Goal: Answer question/provide support: Share knowledge or assist other users

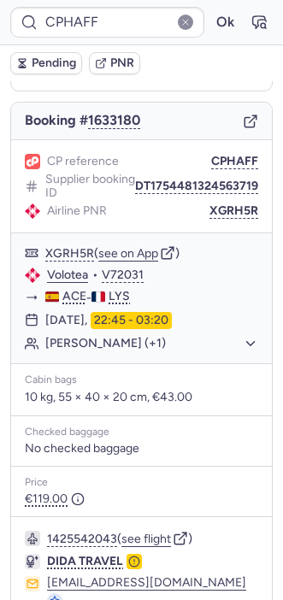
scroll to position [235, 0]
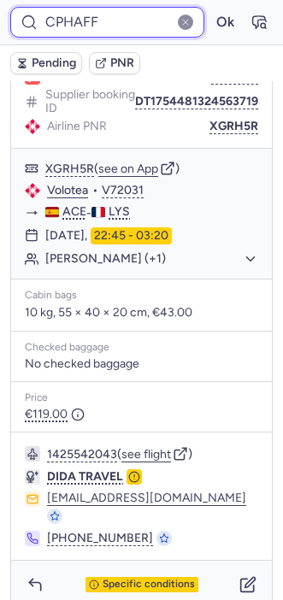
click at [72, 18] on input "CPHAFF" at bounding box center [107, 22] width 194 height 31
paste input "MIC3"
click at [72, 18] on input "CPMIC3" at bounding box center [107, 22] width 194 height 31
click at [211, 9] on button "Ok" at bounding box center [224, 22] width 27 height 27
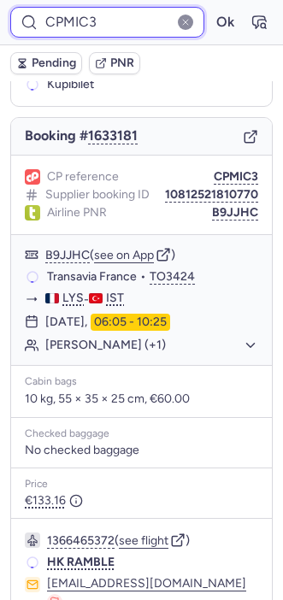
scroll to position [132, 0]
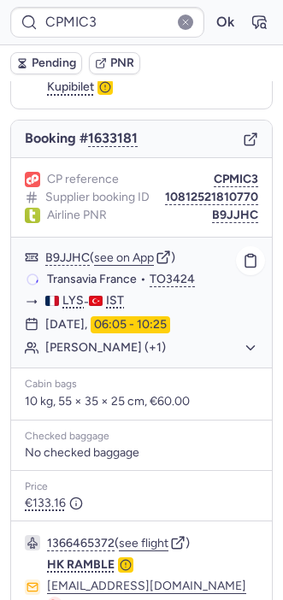
type input "CPHAFF"
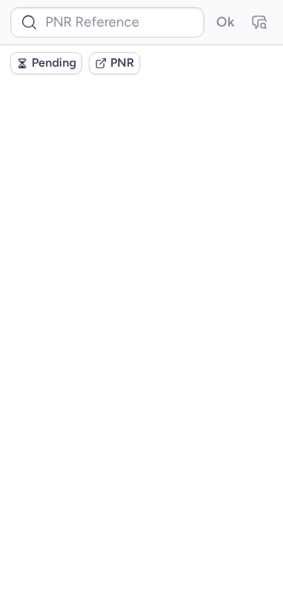
scroll to position [0, 0]
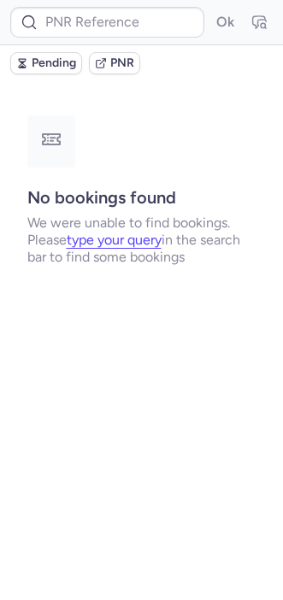
type input "CP6KZP"
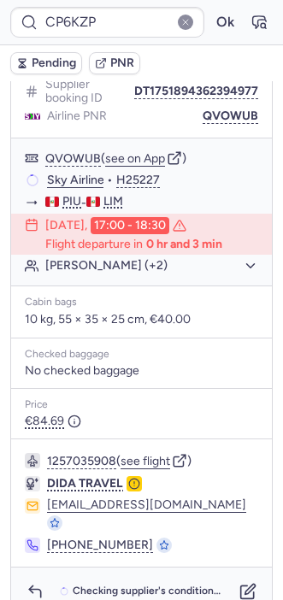
scroll to position [1023, 0]
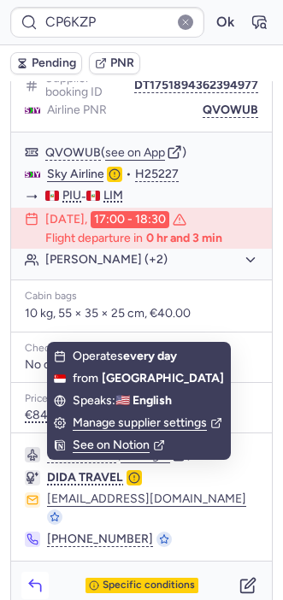
click at [45, 571] on button "button" at bounding box center [34, 584] width 27 height 27
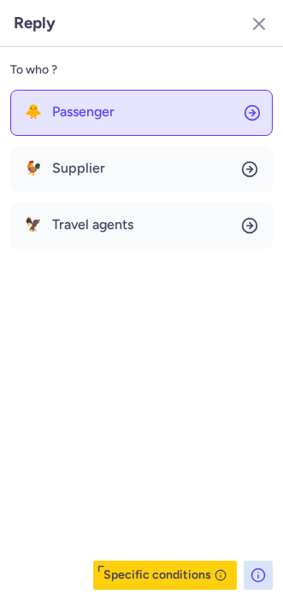
click at [70, 111] on span "Passenger" at bounding box center [83, 111] width 62 height 15
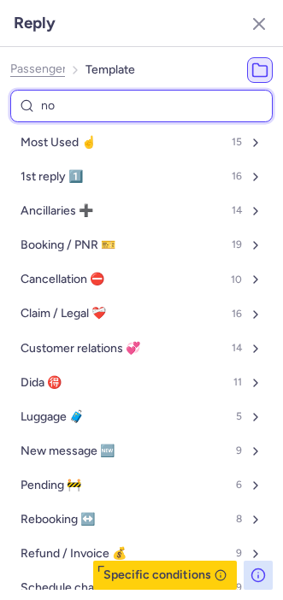
type input "non"
select select "en"
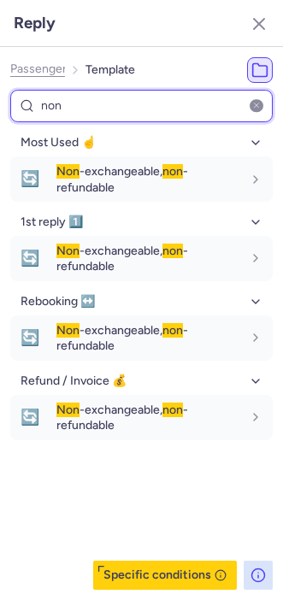
type input "non"
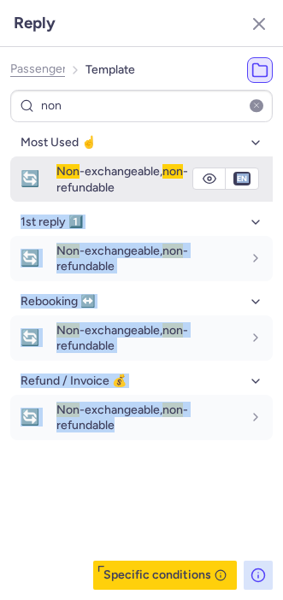
drag, startPoint x: 195, startPoint y: 466, endPoint x: 241, endPoint y: 180, distance: 289.0
click at [241, 180] on div "Most Used ☝️ 🔄 Non -exchangeable, non -refundable fr en de nl pt es it ru en 1s…" at bounding box center [141, 359] width 262 height 460
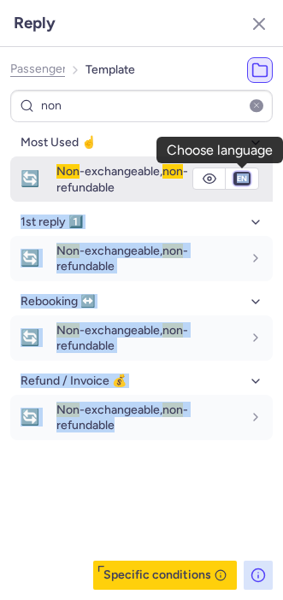
click at [241, 180] on select "fr en de nl pt es it ru" at bounding box center [241, 179] width 15 height 14
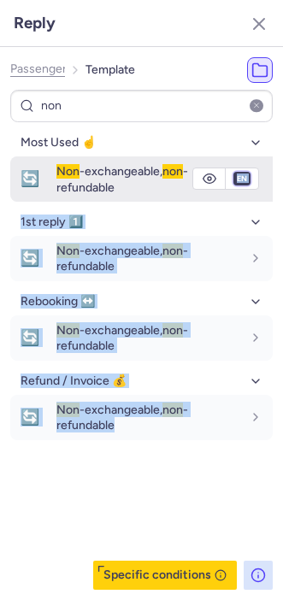
select select "es"
click at [234, 172] on select "fr en de nl pt es it ru" at bounding box center [241, 179] width 15 height 14
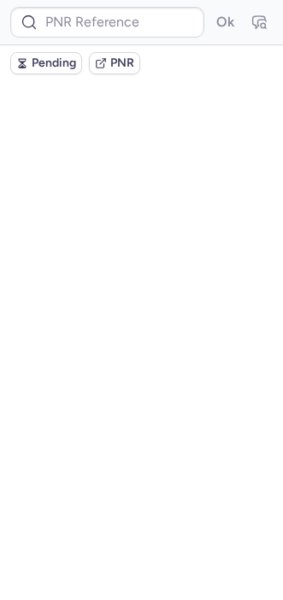
scroll to position [0, 0]
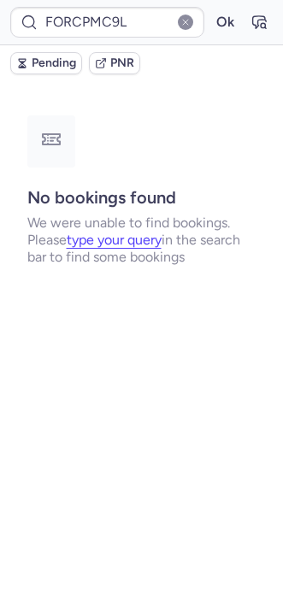
type input "CPMC9L"
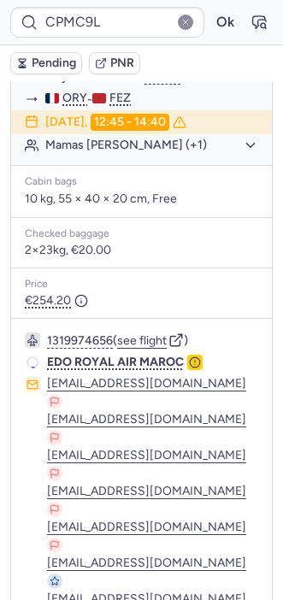
scroll to position [349, 0]
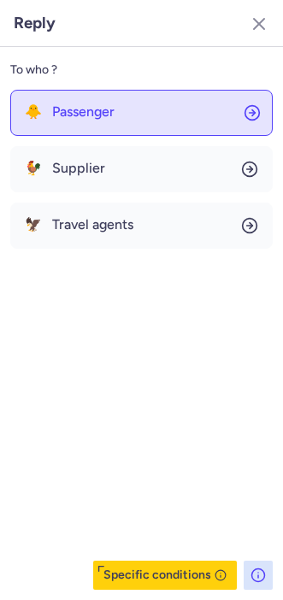
click at [59, 133] on button "🐥 Passenger" at bounding box center [141, 113] width 262 height 46
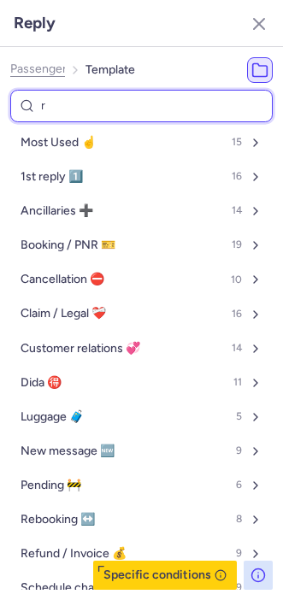
type input "re"
select select "en"
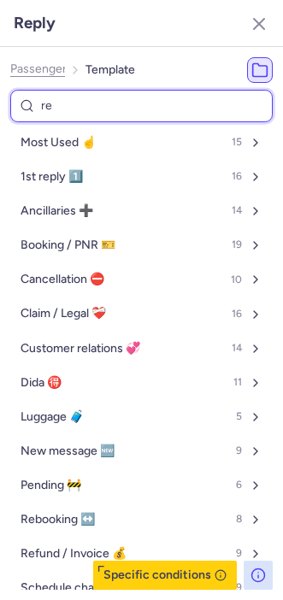
select select "en"
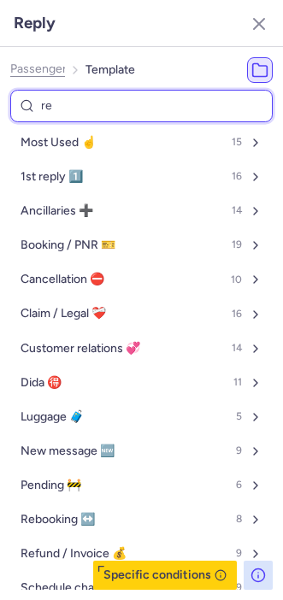
select select "en"
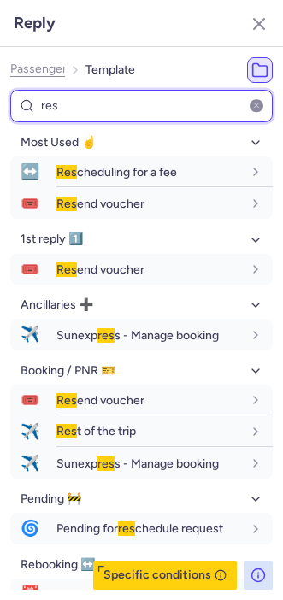
type input "res"
click at [89, 100] on input "res" at bounding box center [141, 106] width 262 height 33
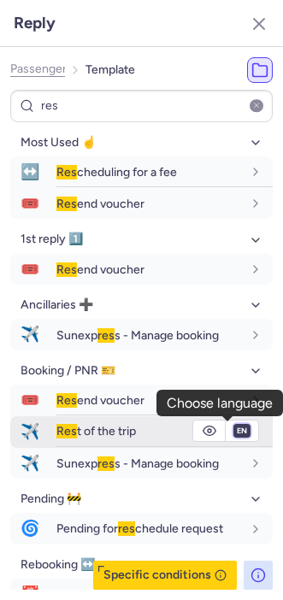
click at [234, 431] on select "fr en de nl pt es it ru" at bounding box center [241, 431] width 15 height 14
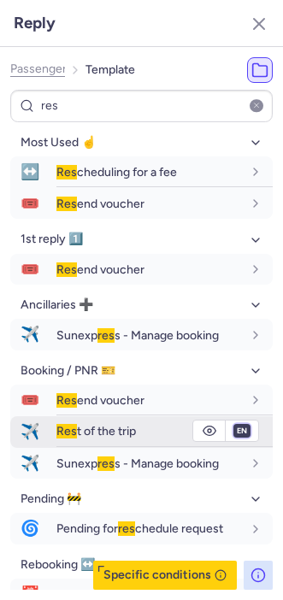
select select "fr"
click at [234, 424] on select "fr en de nl pt es it ru" at bounding box center [241, 431] width 15 height 14
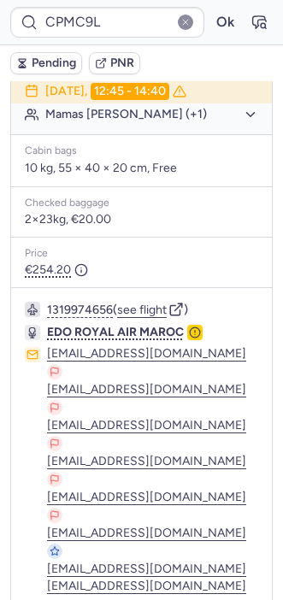
type input "CPRTBD"
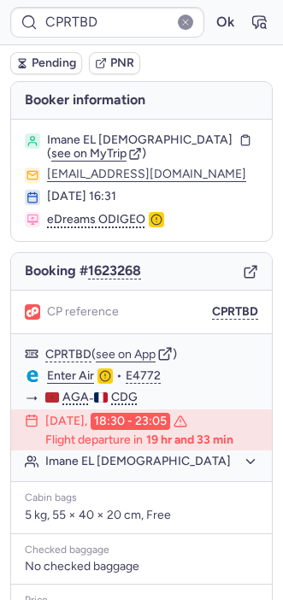
scroll to position [260, 0]
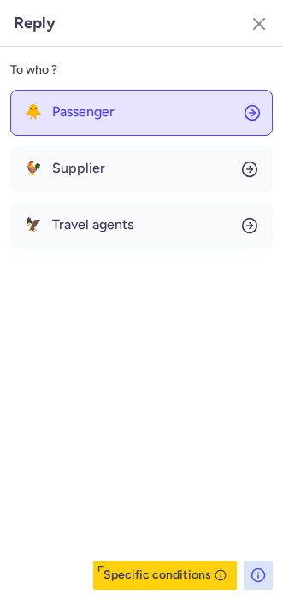
click at [45, 118] on div "🐥 Passenger" at bounding box center [70, 111] width 90 height 15
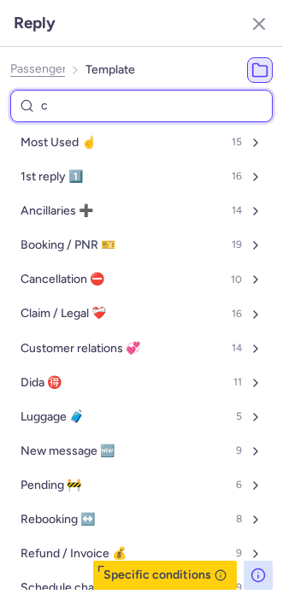
type input "ca"
select select "en"
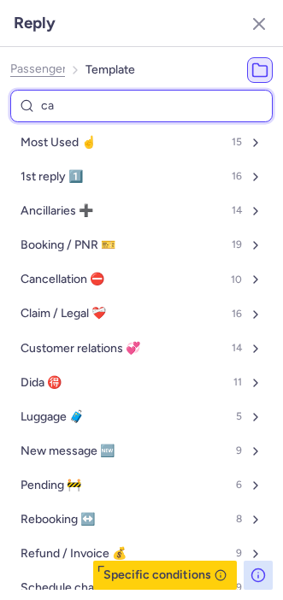
select select "en"
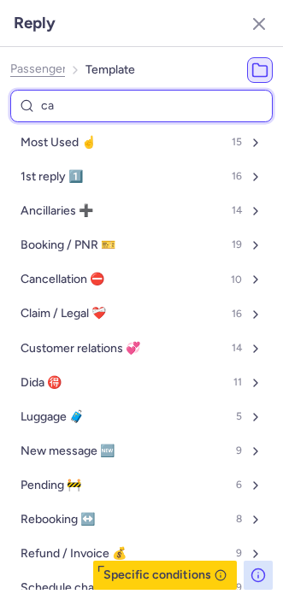
select select "en"
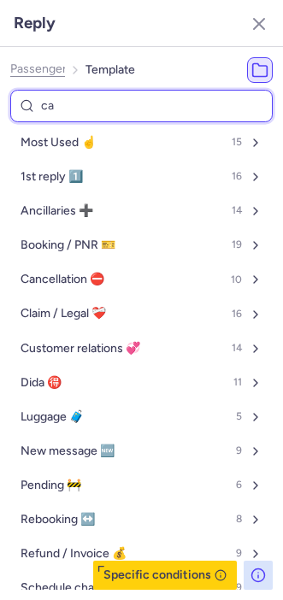
select select "en"
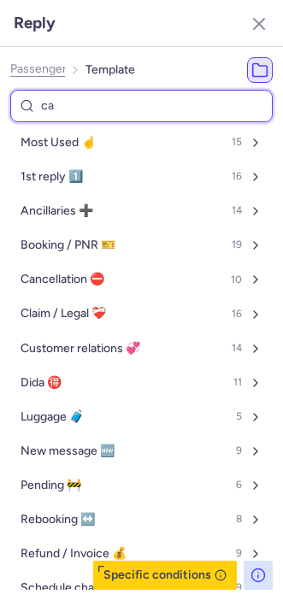
select select "en"
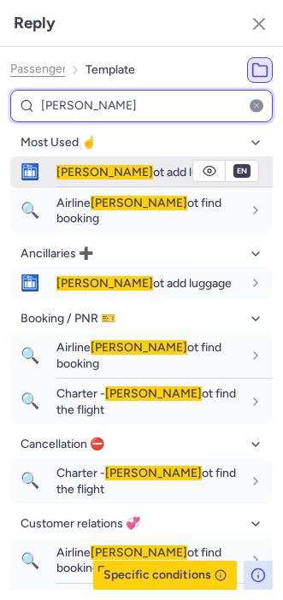
type input "[PERSON_NAME]"
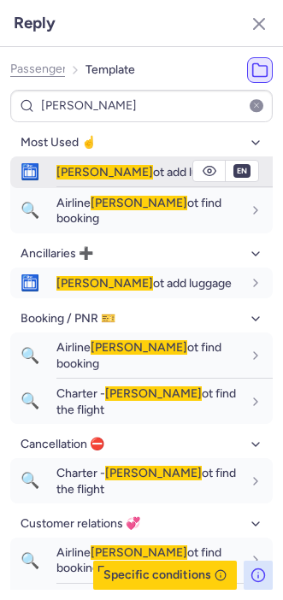
click at [60, 170] on span "[PERSON_NAME]" at bounding box center [104, 172] width 97 height 15
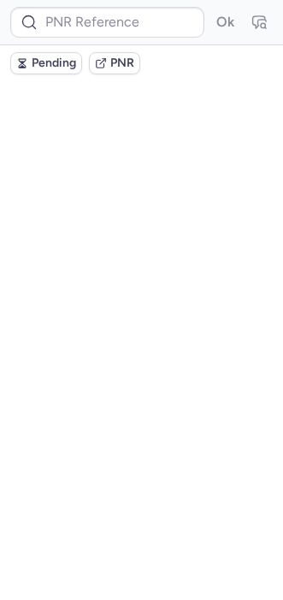
scroll to position [0, 0]
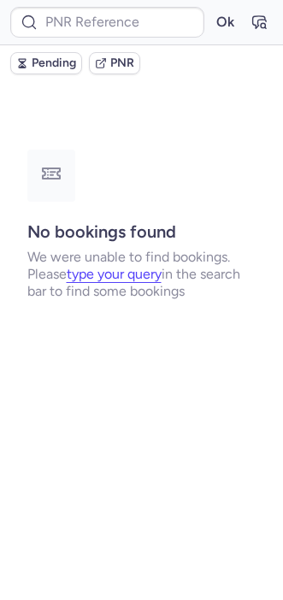
type input "EW9911"
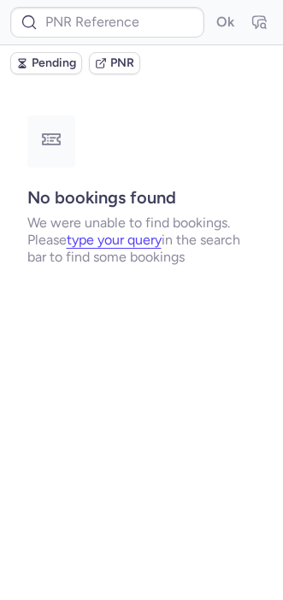
type input "CPZ2PA"
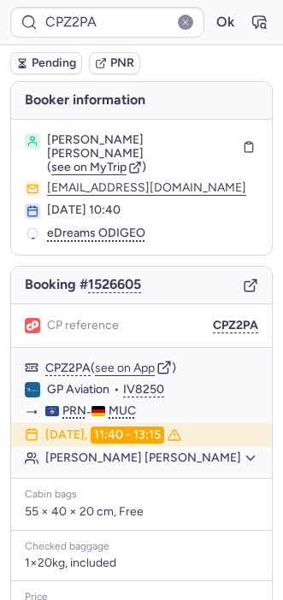
scroll to position [204, 0]
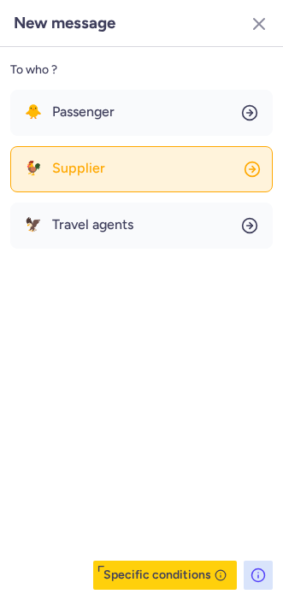
click at [66, 173] on span "Supplier" at bounding box center [78, 168] width 53 height 15
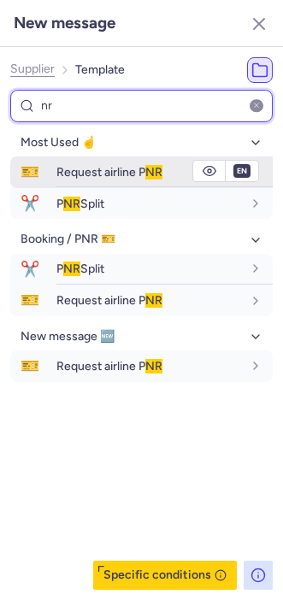
type input "nr"
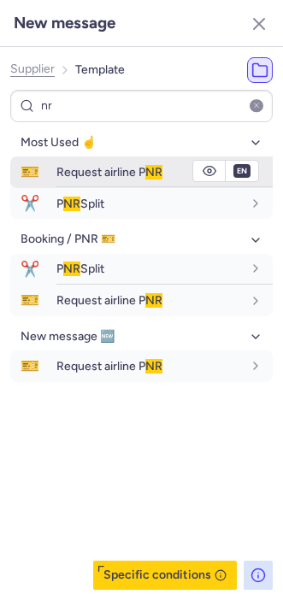
click at [54, 170] on button "🎫 Request airline P NR" at bounding box center [141, 172] width 262 height 32
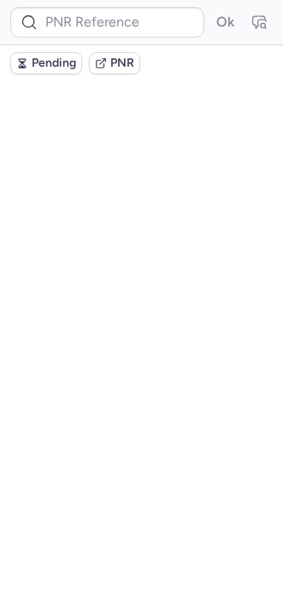
scroll to position [0, 0]
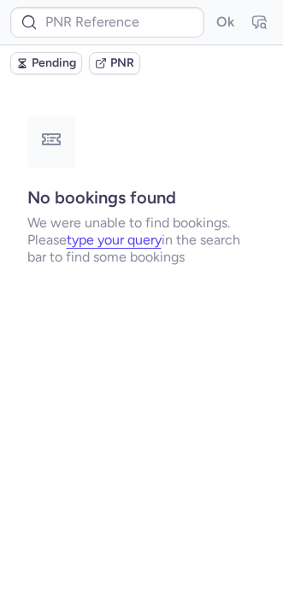
type input "CPZ2PA"
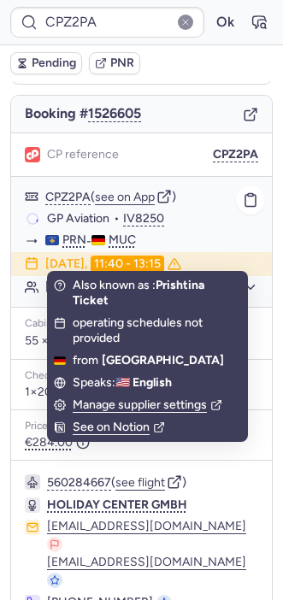
scroll to position [204, 0]
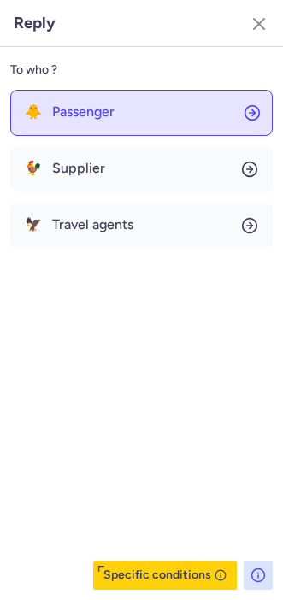
click at [56, 120] on button "🐥 Passenger" at bounding box center [141, 113] width 262 height 46
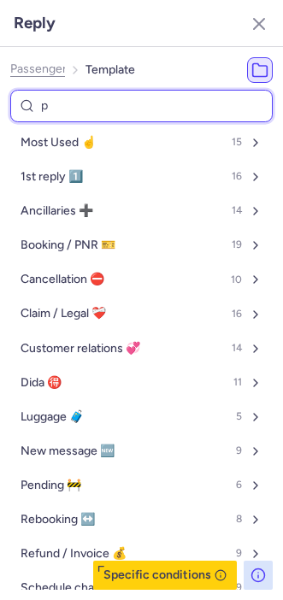
type input "pe"
select select "en"
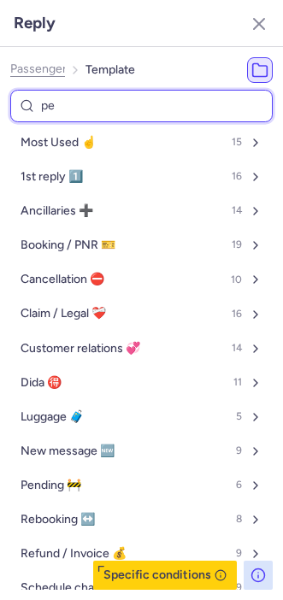
select select "en"
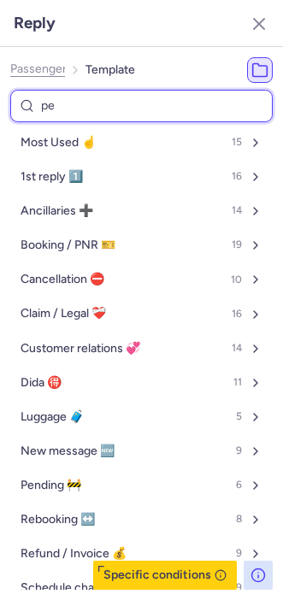
select select "en"
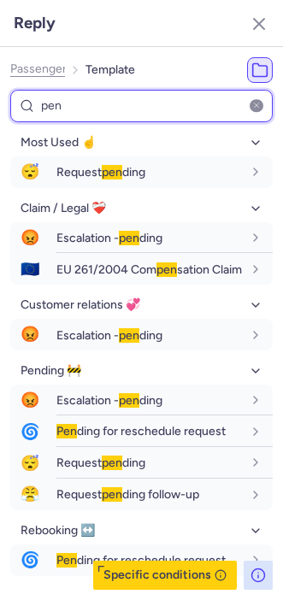
type input "pen"
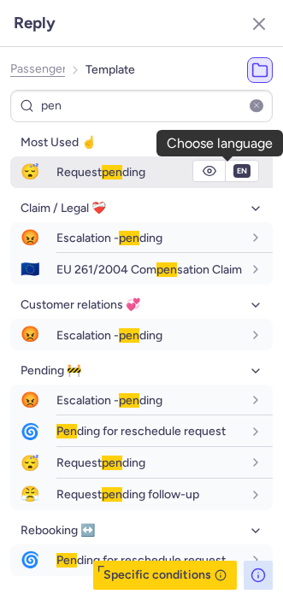
click at [233, 178] on span "en" at bounding box center [241, 171] width 17 height 14
click at [234, 171] on select "fr en de nl pt es it ru" at bounding box center [241, 171] width 15 height 14
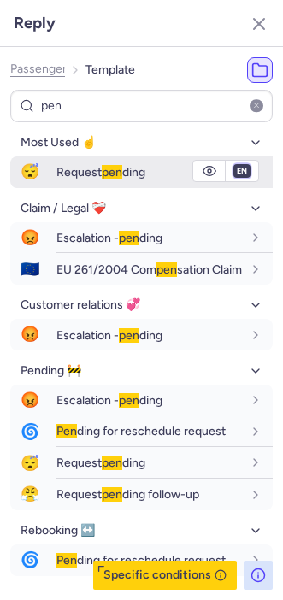
select select "de"
click at [234, 164] on select "fr en de nl pt es it ru" at bounding box center [241, 171] width 15 height 14
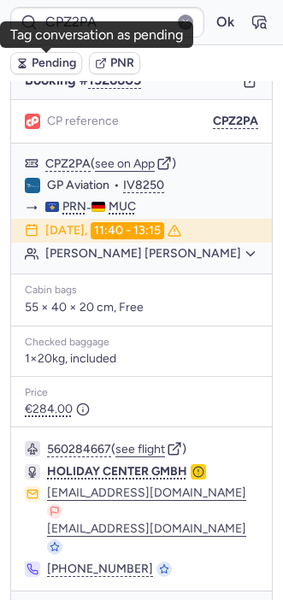
click at [30, 58] on button "Pending" at bounding box center [46, 63] width 72 height 22
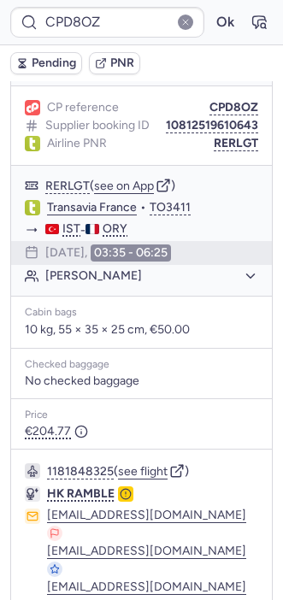
type input "CPYX7K"
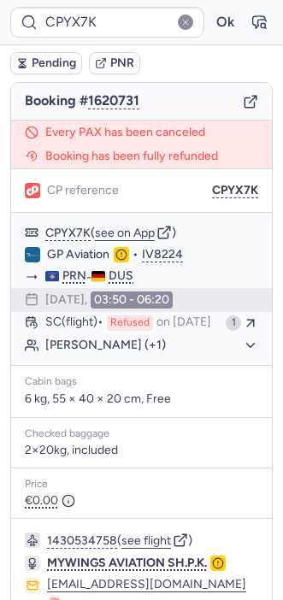
scroll to position [328, 0]
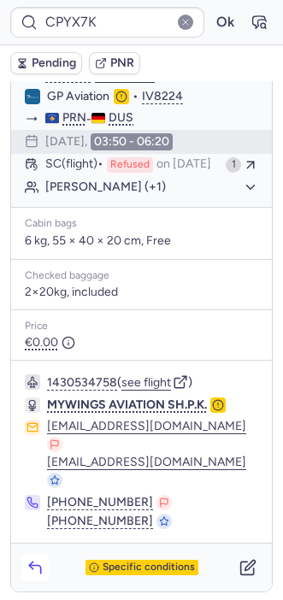
click at [25, 560] on button "button" at bounding box center [34, 567] width 27 height 27
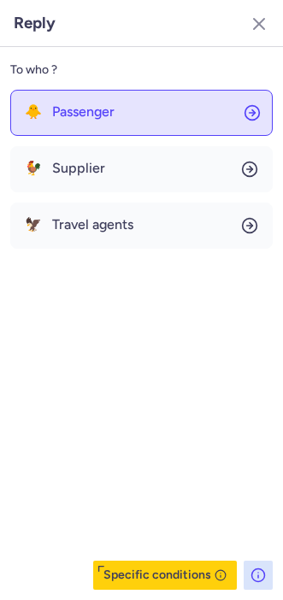
click at [103, 119] on span "Passenger" at bounding box center [83, 111] width 62 height 15
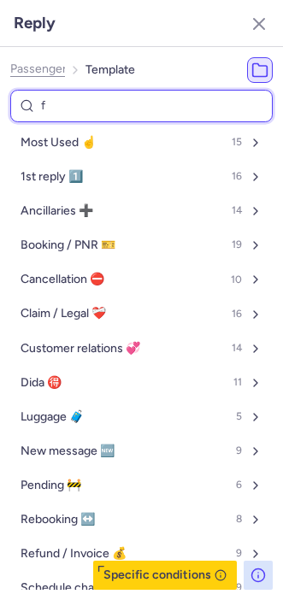
type input "fo"
select select "en"
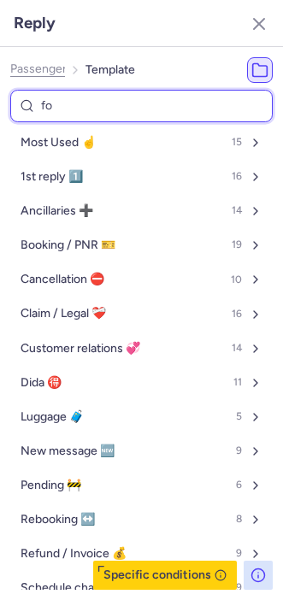
select select "en"
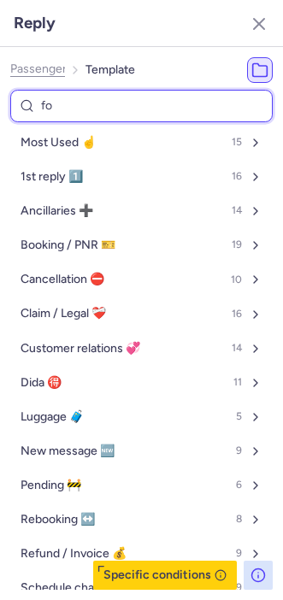
select select "en"
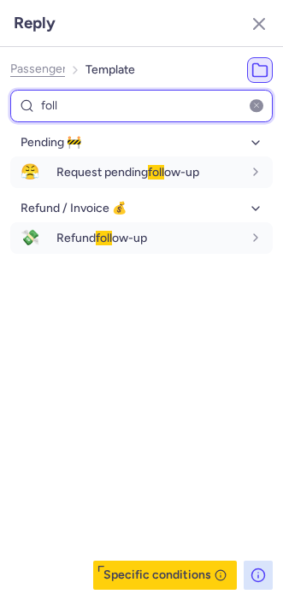
type input "foll"
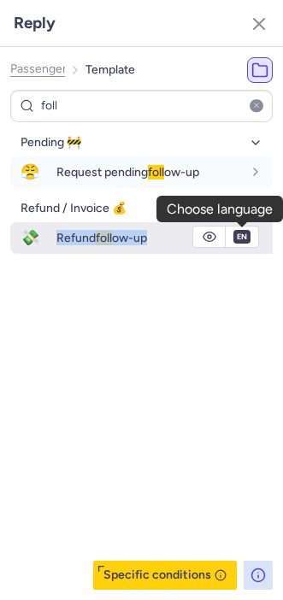
drag, startPoint x: 56, startPoint y: 307, endPoint x: 236, endPoint y: 236, distance: 192.9
click at [236, 236] on div "Pending 🚧 😤 Request pending foll ow-up fr en de nl pt es it ru en Refund / Invo…" at bounding box center [141, 359] width 262 height 460
click at [236, 236] on select "fr en de nl pt es it ru" at bounding box center [241, 237] width 15 height 14
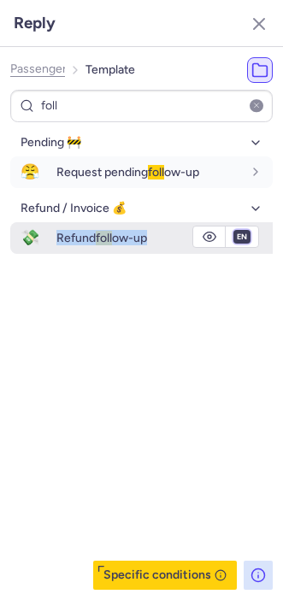
select select "de"
click at [234, 230] on select "fr en de nl pt es it ru" at bounding box center [241, 237] width 15 height 14
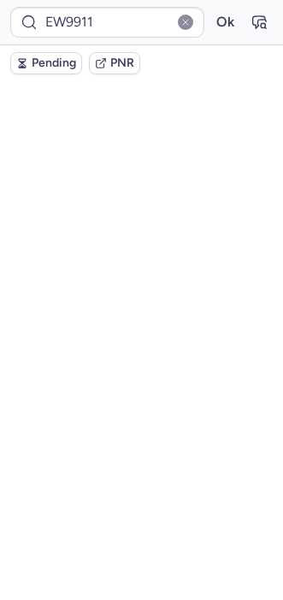
scroll to position [0, 0]
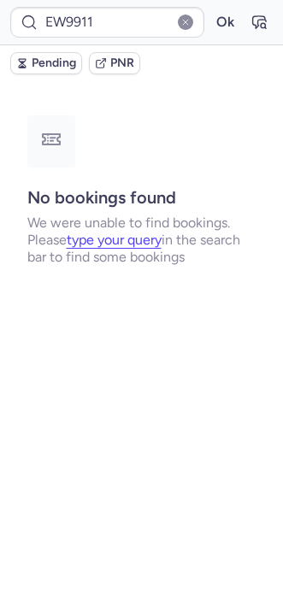
type input "CPP8AT"
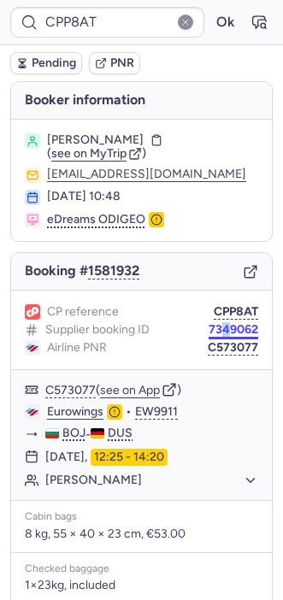
click at [209, 338] on div "CP reference CPP8AT Supplier booking ID 7349062 Airline PNR C573077" at bounding box center [141, 329] width 261 height 79
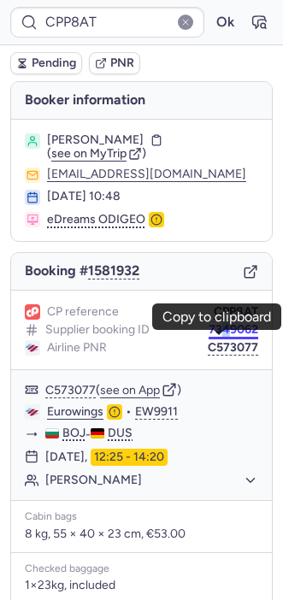
click at [209, 337] on button "7349062" at bounding box center [233, 330] width 50 height 14
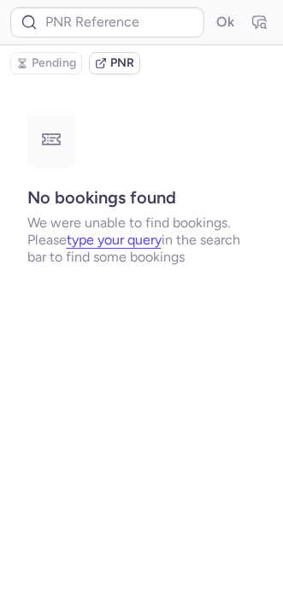
type input "CPP8AT"
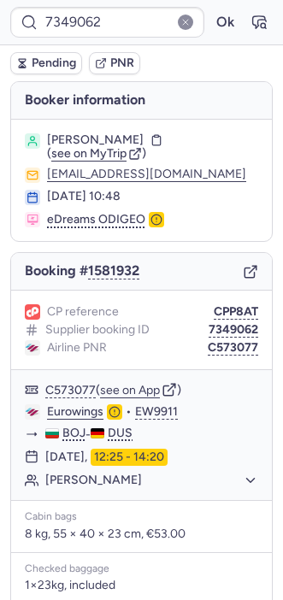
type input "CPP8AT"
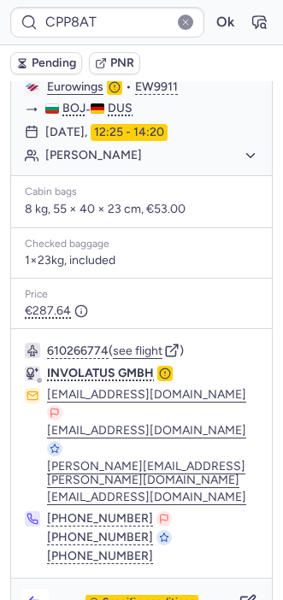
click at [32, 589] on button "button" at bounding box center [34, 602] width 27 height 27
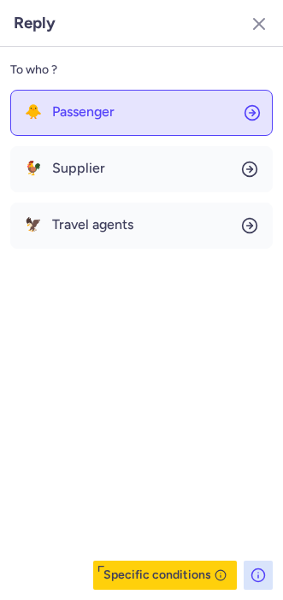
click at [80, 106] on span "Passenger" at bounding box center [83, 111] width 62 height 15
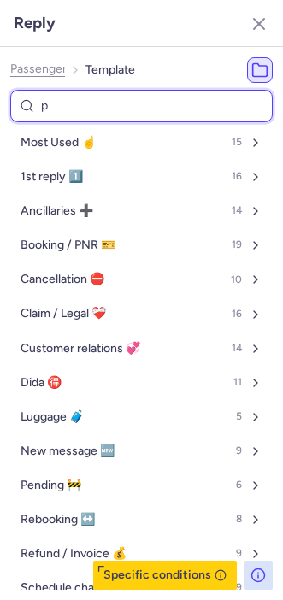
type input "pn"
select select "en"
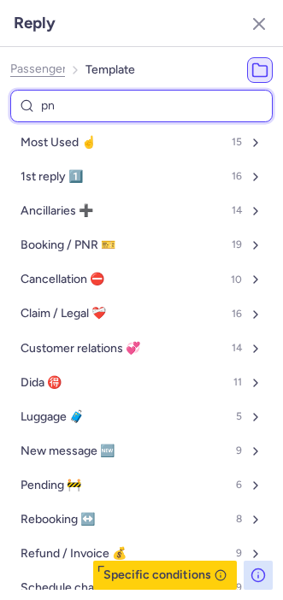
select select "en"
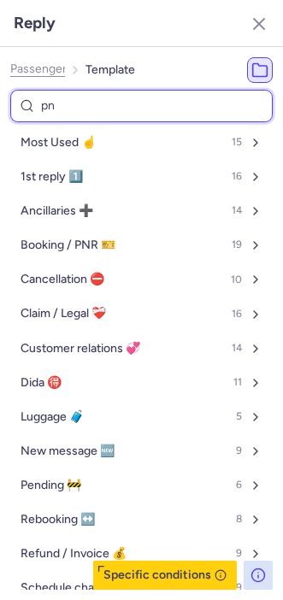
select select "en"
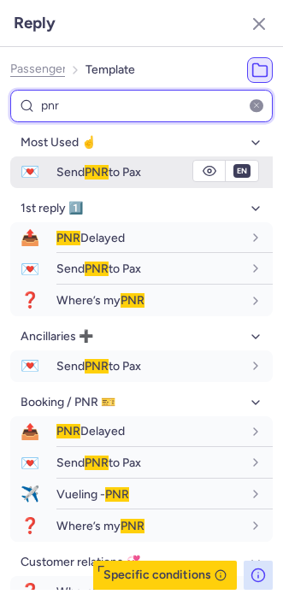
type input "pnr"
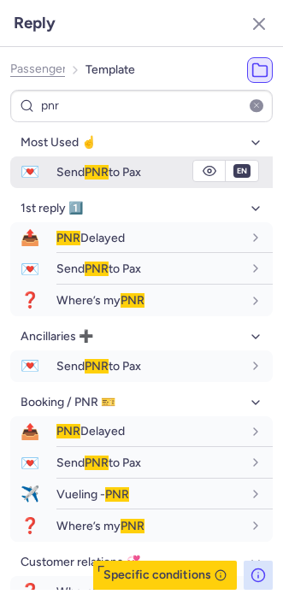
click at [72, 172] on span "Send PNR to Pax" at bounding box center [98, 172] width 85 height 15
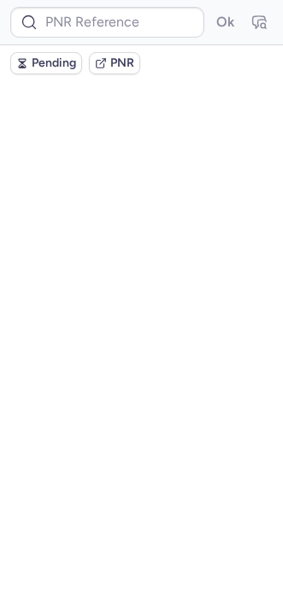
scroll to position [0, 0]
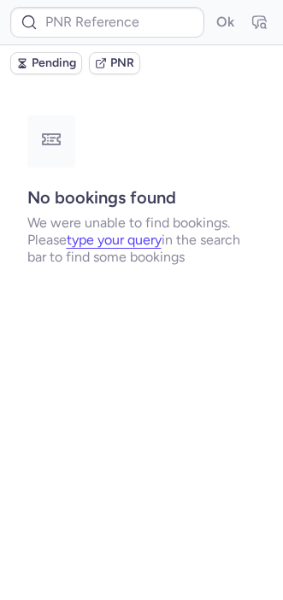
type input "17120886"
type input "CPYUE7"
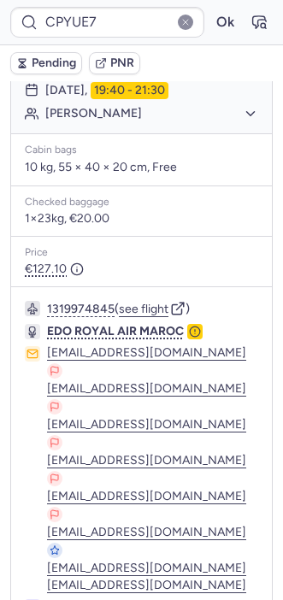
scroll to position [331, 0]
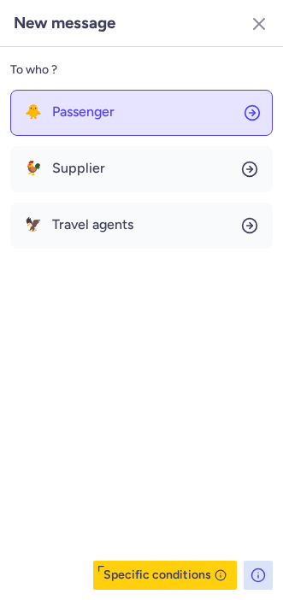
click at [92, 110] on span "Passenger" at bounding box center [83, 111] width 62 height 15
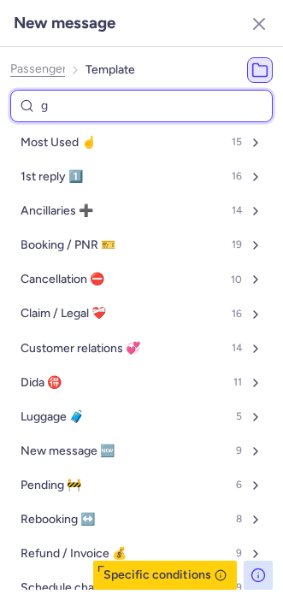
type input "ge"
select select "en"
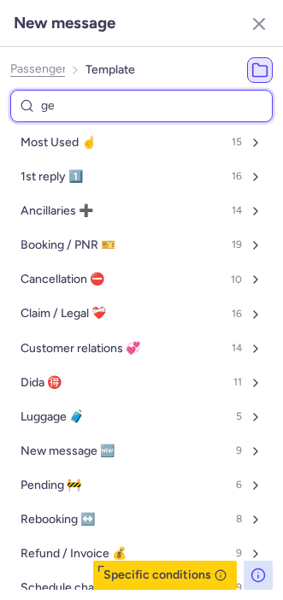
select select "en"
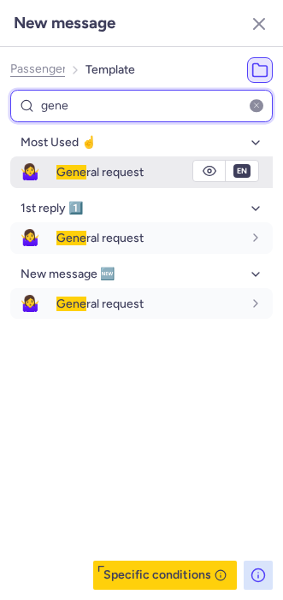
type input "gene"
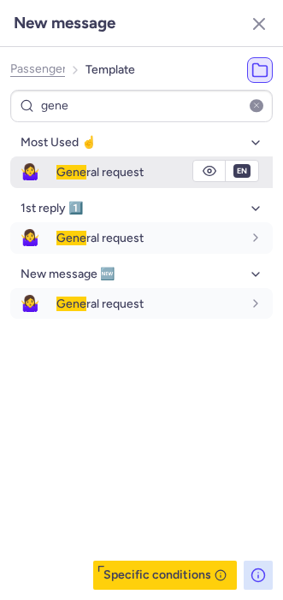
click at [76, 161] on div "Gene ral request" at bounding box center [164, 171] width 216 height 29
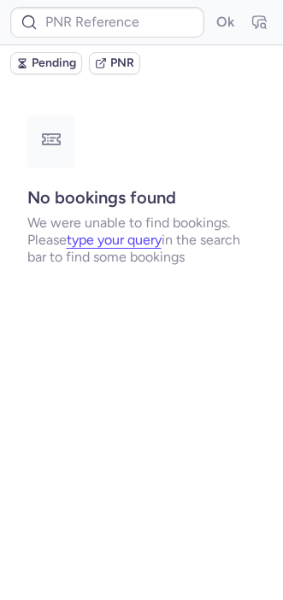
scroll to position [0, 0]
type input "CPYUE7"
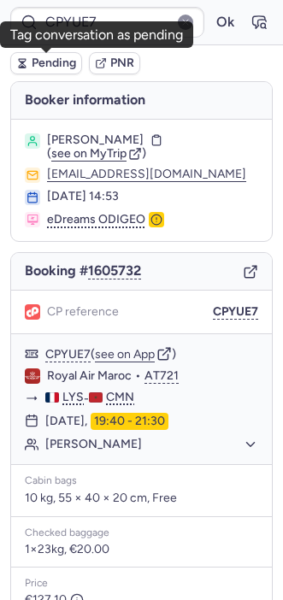
click at [48, 57] on span "Pending" at bounding box center [54, 63] width 44 height 14
